Goal: Task Accomplishment & Management: Use online tool/utility

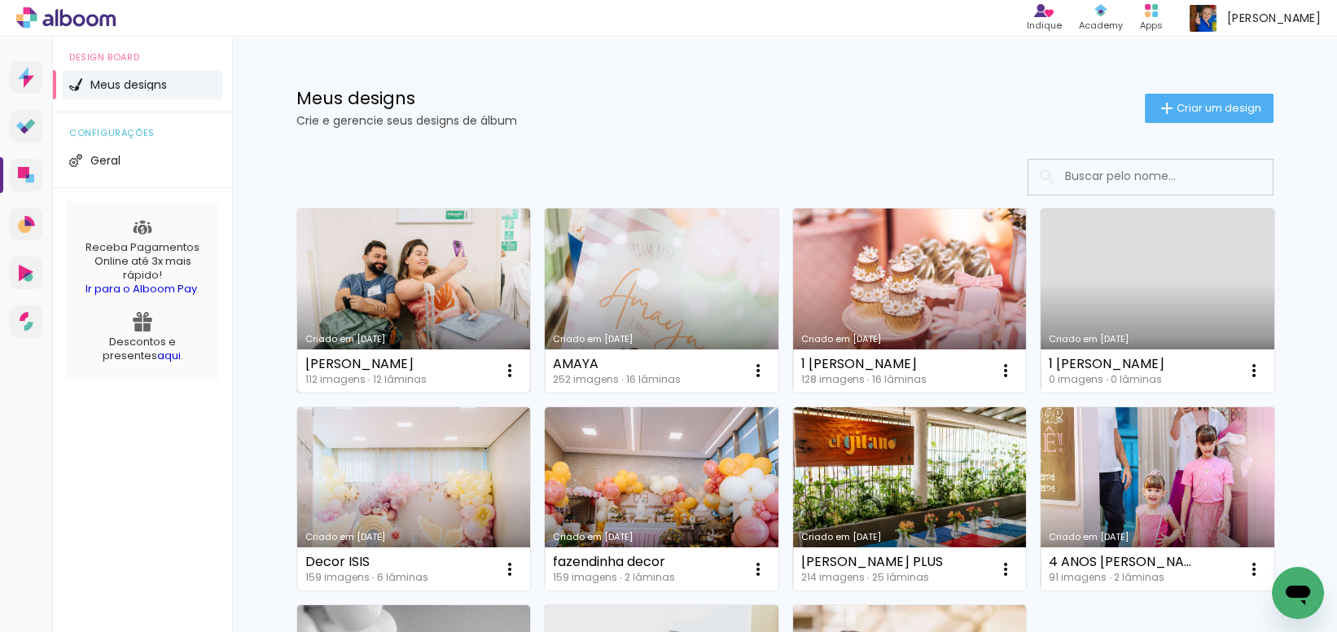
click at [382, 318] on link "Criado em [DATE]" at bounding box center [414, 300] width 234 height 184
